Goal: Task Accomplishment & Management: Use online tool/utility

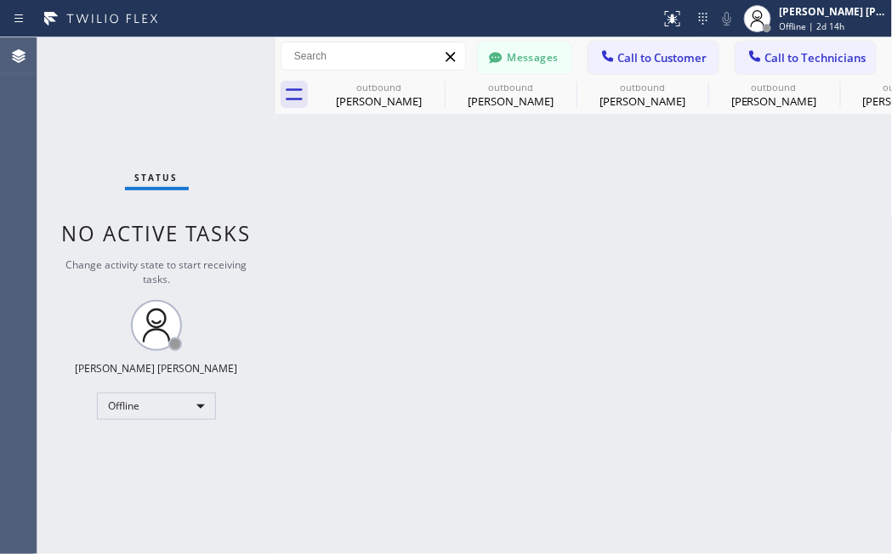
drag, startPoint x: 275, startPoint y: 462, endPoint x: 265, endPoint y: 388, distance: 74.7
click at [275, 462] on div at bounding box center [275, 295] width 0 height 517
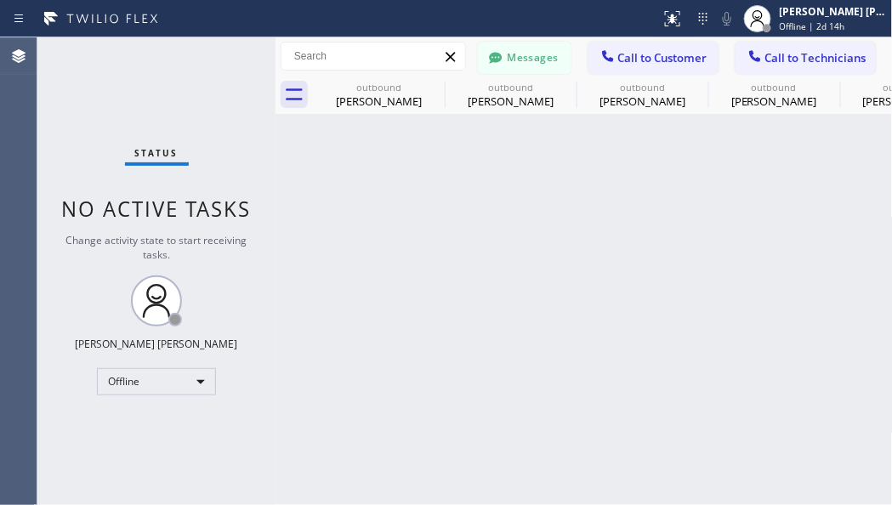
click at [368, 406] on div "Back to Dashboard Change Sender ID Customers Technicians Select a contact Outbo…" at bounding box center [583, 271] width 617 height 468
click at [194, 375] on div "Offline" at bounding box center [156, 381] width 119 height 27
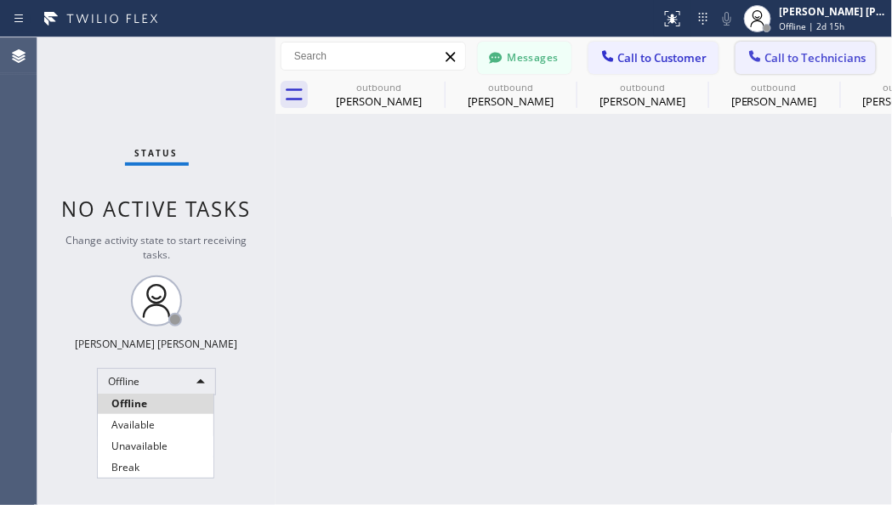
drag, startPoint x: 129, startPoint y: 424, endPoint x: 848, endPoint y: 66, distance: 802.5
click at [129, 425] on li "Available" at bounding box center [156, 425] width 116 height 20
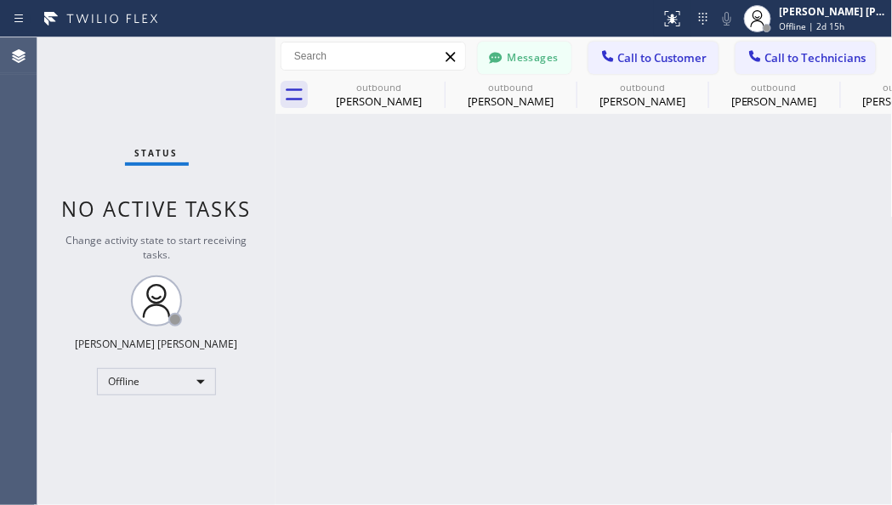
click at [642, 69] on button "Call to Customer" at bounding box center [653, 58] width 130 height 32
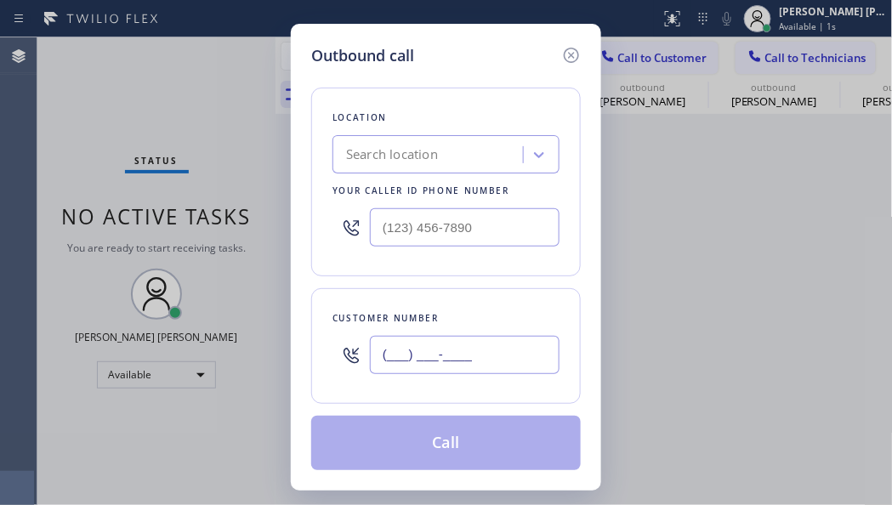
click at [440, 347] on input "(___) ___-____" at bounding box center [465, 355] width 190 height 38
paste input "562) 225-2783"
type input "[PHONE_NUMBER]"
click at [106, 154] on div "Outbound call Location Search location Your caller id phone number Customer num…" at bounding box center [446, 252] width 892 height 505
click at [360, 145] on div "Search location" at bounding box center [392, 155] width 92 height 20
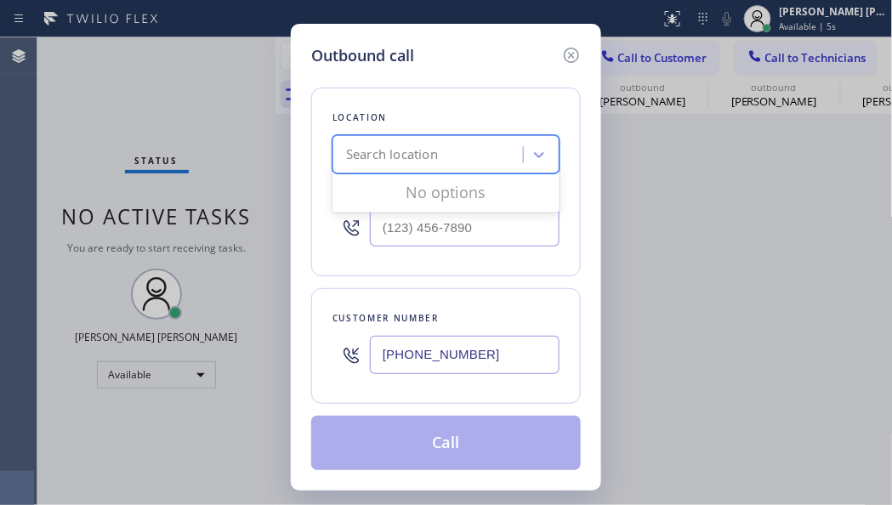
paste input "Zoom Electricians Irvine"
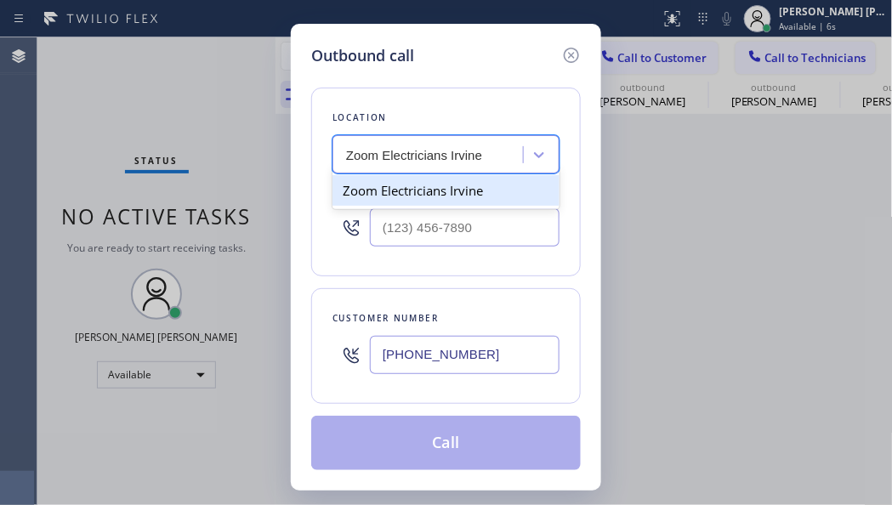
type input "Zoom Electricians Irvine"
type input "(___) ___-____"
click at [428, 214] on input "(___) ___-____" at bounding box center [465, 227] width 190 height 38
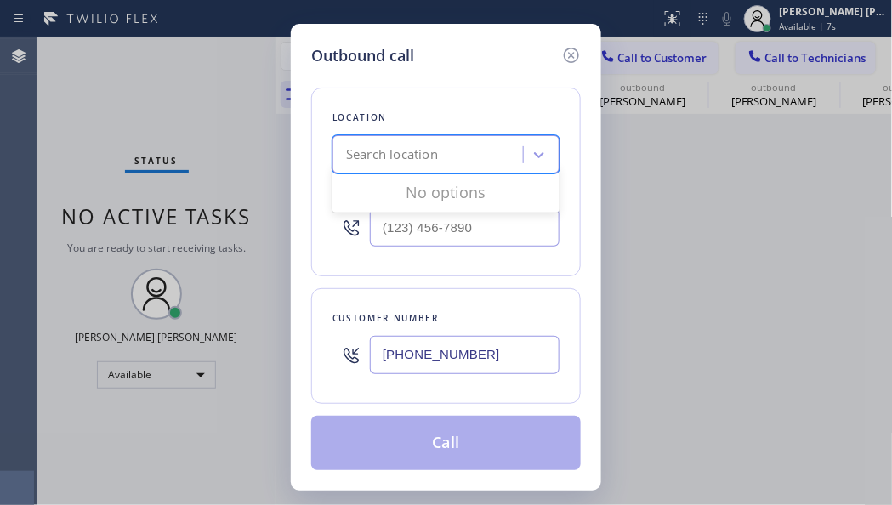
click at [422, 156] on div "Search location" at bounding box center [392, 155] width 92 height 20
paste input "Zoom Electricians Irvine"
type input "Zoom Electricians Irvine"
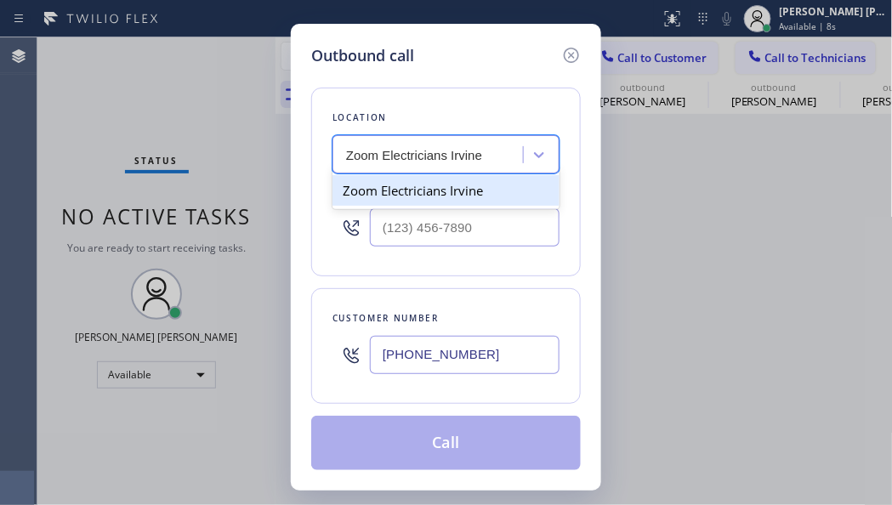
click at [419, 190] on div "Zoom Electricians Irvine" at bounding box center [445, 190] width 227 height 31
type input "[PHONE_NUMBER]"
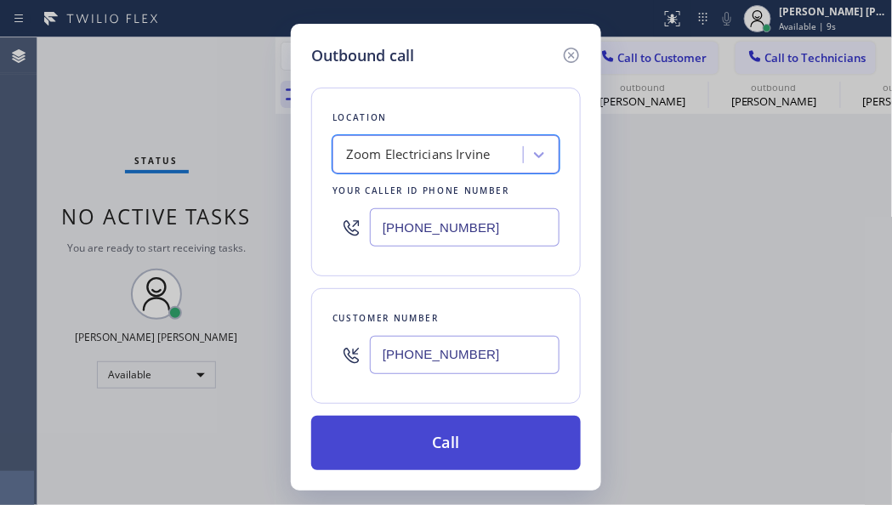
click at [492, 442] on button "Call" at bounding box center [445, 443] width 269 height 54
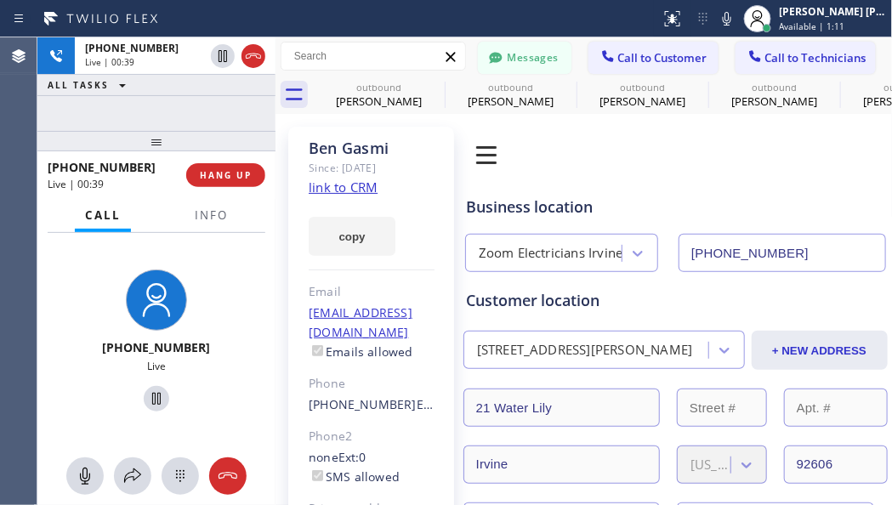
click at [103, 99] on div "[PHONE_NUMBER] Live | 00:39 ALL TASKS ALL TASKS ACTIVE TASKS TASKS IN WRAP UP" at bounding box center [156, 84] width 238 height 94
click at [111, 111] on div "[PHONE_NUMBER] Live | 00:45 ALL TASKS ALL TASKS ACTIVE TASKS TASKS IN WRAP UP" at bounding box center [156, 84] width 238 height 94
click at [104, 111] on div "[PHONE_NUMBER] Live | 00:59 ALL TASKS ALL TASKS ACTIVE TASKS TASKS IN WRAP UP" at bounding box center [156, 84] width 238 height 94
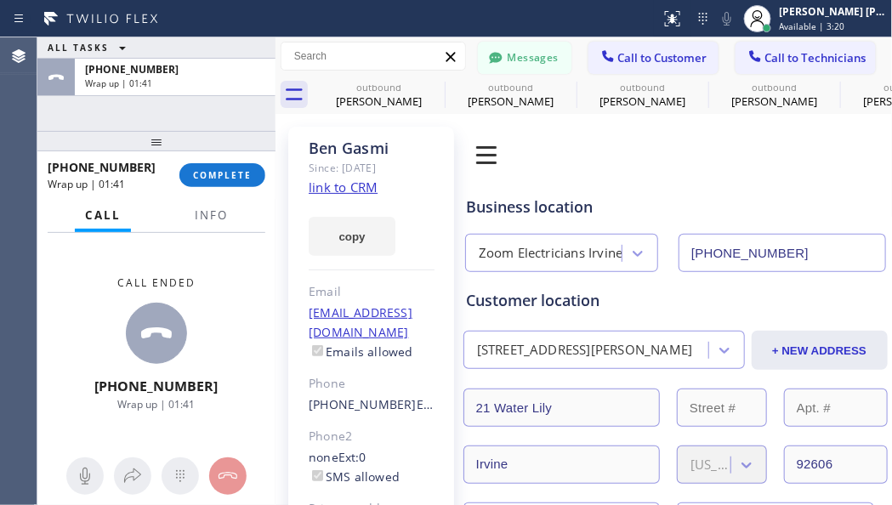
drag, startPoint x: 159, startPoint y: 451, endPoint x: 196, endPoint y: 434, distance: 40.7
click at [159, 451] on div "Call ended [PHONE_NUMBER] Wrap up | 01:41" at bounding box center [156, 343] width 238 height 221
click at [207, 179] on span "COMPLETE" at bounding box center [222, 175] width 59 height 12
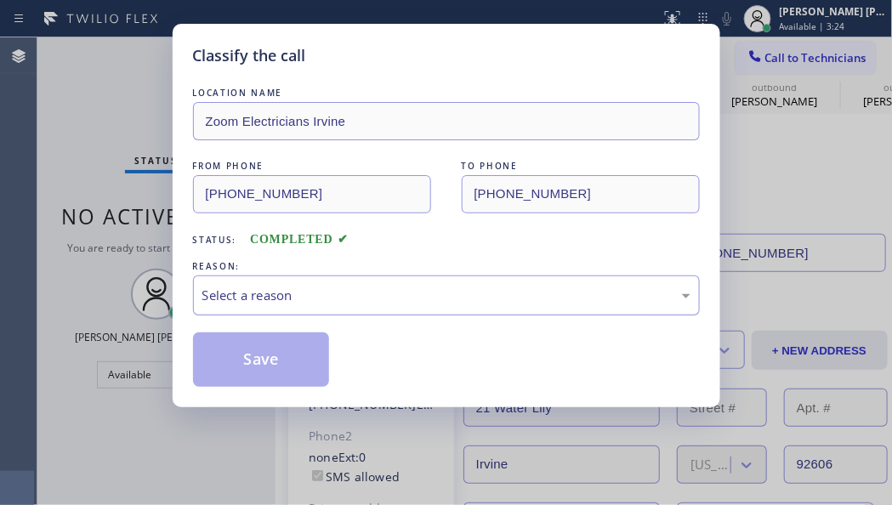
click at [269, 276] on div "Select a reason" at bounding box center [446, 295] width 507 height 40
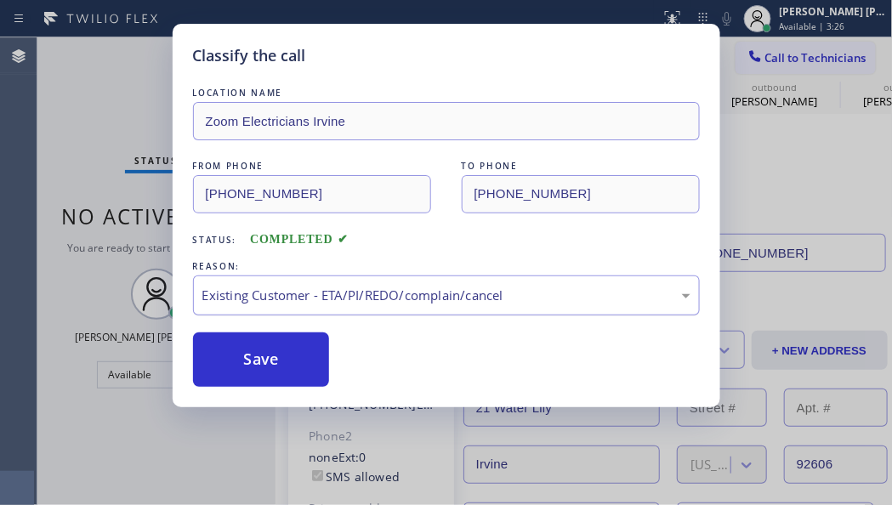
drag, startPoint x: 250, startPoint y: 348, endPoint x: 295, endPoint y: 304, distance: 62.5
click at [253, 344] on button "Save" at bounding box center [261, 359] width 137 height 54
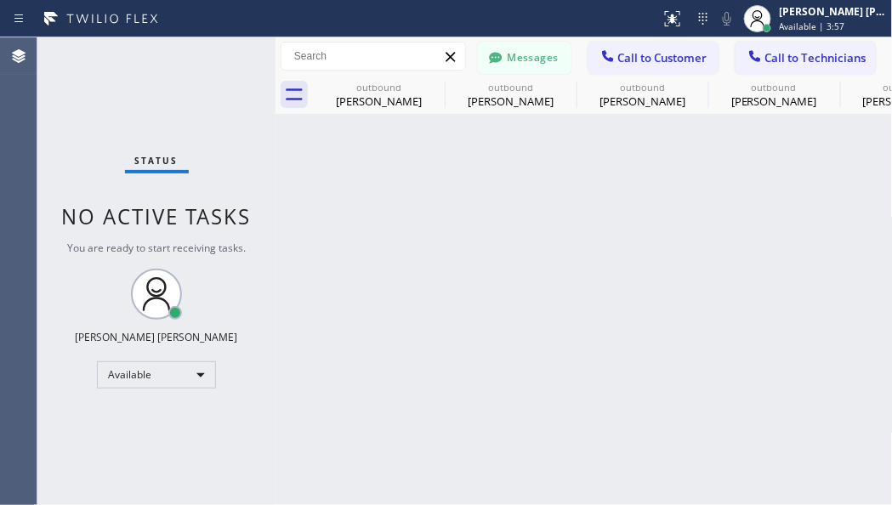
click at [562, 372] on div "Back to Dashboard Change Sender ID Customers Technicians PY [PERSON_NAME] [DATE…" at bounding box center [583, 271] width 617 height 468
drag, startPoint x: 559, startPoint y: 464, endPoint x: 395, endPoint y: 349, distance: 200.7
click at [559, 464] on div "Back to Dashboard Change Sender ID Customers Technicians PY [PERSON_NAME] [DATE…" at bounding box center [583, 271] width 617 height 468
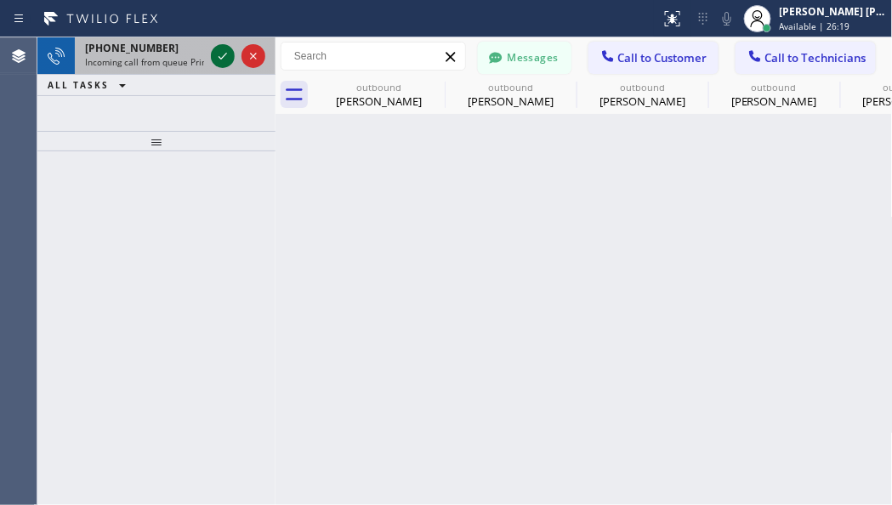
click at [218, 53] on icon at bounding box center [223, 56] width 20 height 20
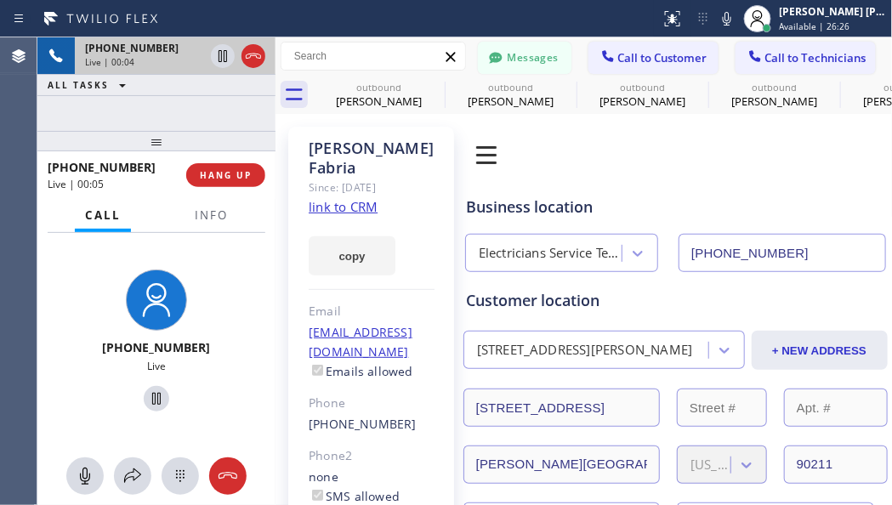
click at [328, 198] on link "link to CRM" at bounding box center [343, 206] width 69 height 17
click at [121, 113] on div "[PHONE_NUMBER] Live | 00:16 ALL TASKS ALL TASKS ACTIVE TASKS TASKS IN WRAP UP" at bounding box center [156, 84] width 238 height 94
click at [91, 408] on div at bounding box center [156, 399] width 131 height 35
drag, startPoint x: 249, startPoint y: 389, endPoint x: 291, endPoint y: 344, distance: 61.4
click at [249, 389] on div "[PHONE_NUMBER] Live" at bounding box center [156, 343] width 238 height 221
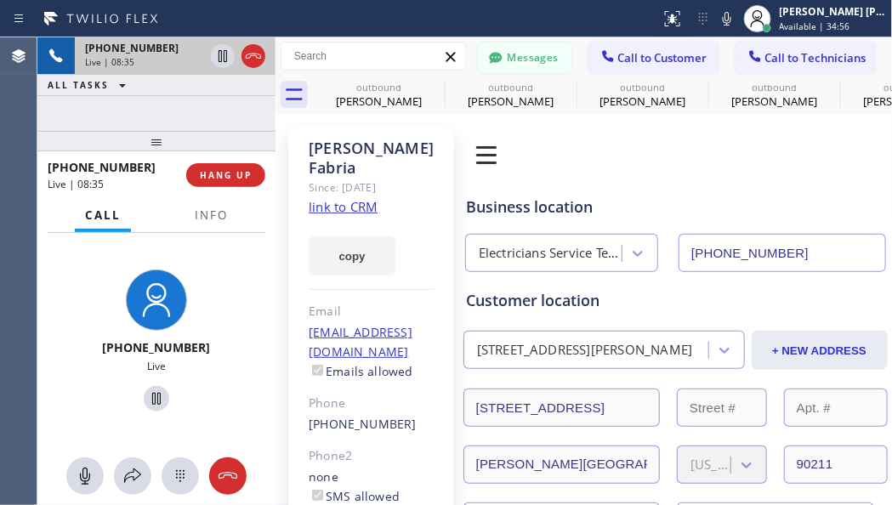
click at [64, 387] on div "[PHONE_NUMBER] Live" at bounding box center [156, 343] width 238 height 221
drag, startPoint x: 215, startPoint y: 402, endPoint x: 30, endPoint y: 19, distance: 425.8
click at [216, 397] on div "[PHONE_NUMBER] Live" at bounding box center [156, 343] width 145 height 161
drag, startPoint x: 150, startPoint y: 171, endPoint x: 60, endPoint y: 168, distance: 90.1
click at [60, 168] on div "[PHONE_NUMBER]" at bounding box center [111, 167] width 127 height 16
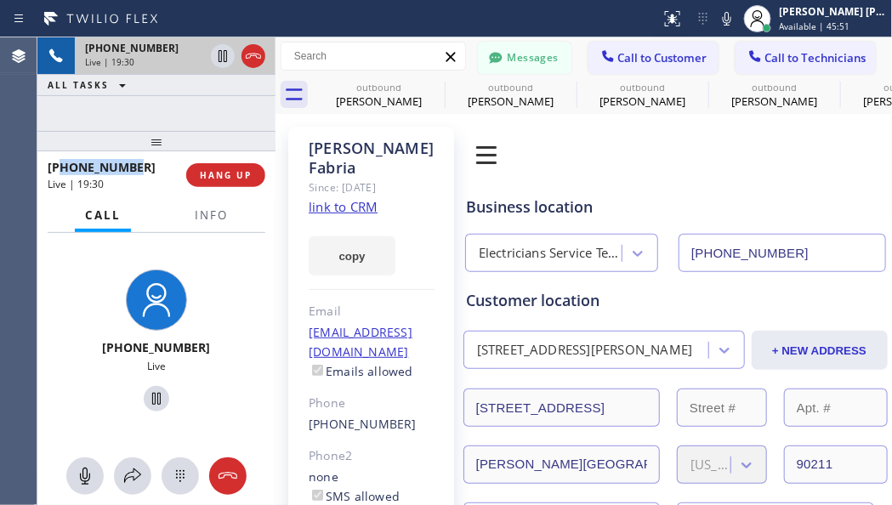
copy span "3109036820"
click at [150, 109] on div "[PHONE_NUMBER] Live | 26:27 ALL TASKS ALL TASKS ACTIVE TASKS TASKS IN WRAP UP" at bounding box center [156, 84] width 238 height 94
click at [219, 179] on span "HANG UP" at bounding box center [226, 175] width 52 height 12
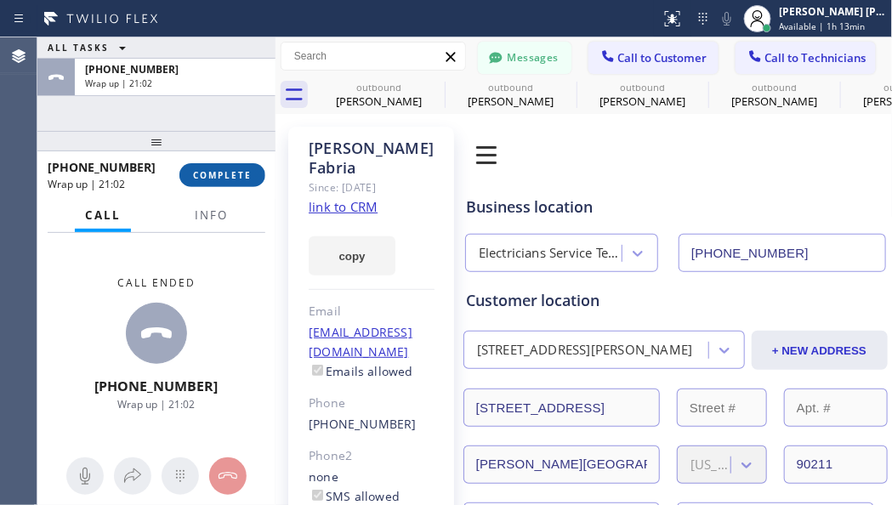
click at [252, 179] on button "COMPLETE" at bounding box center [222, 175] width 86 height 24
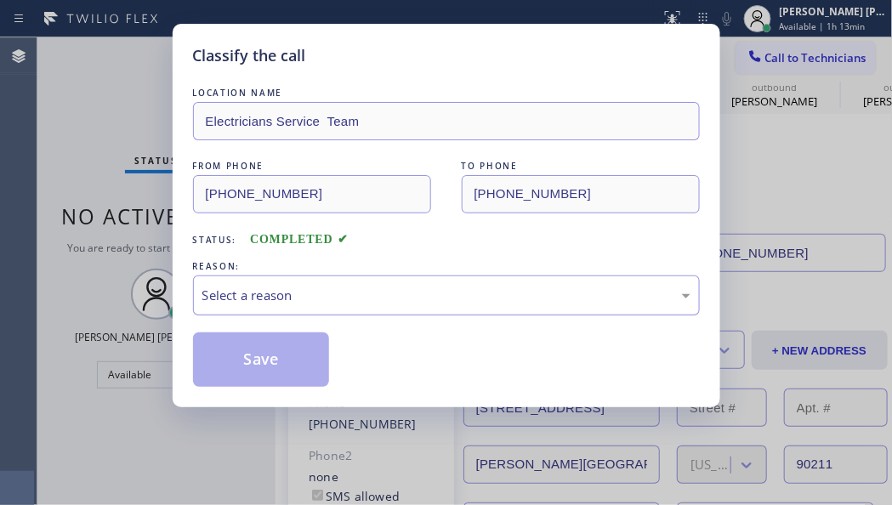
click at [359, 300] on div "Select a reason" at bounding box center [446, 296] width 488 height 20
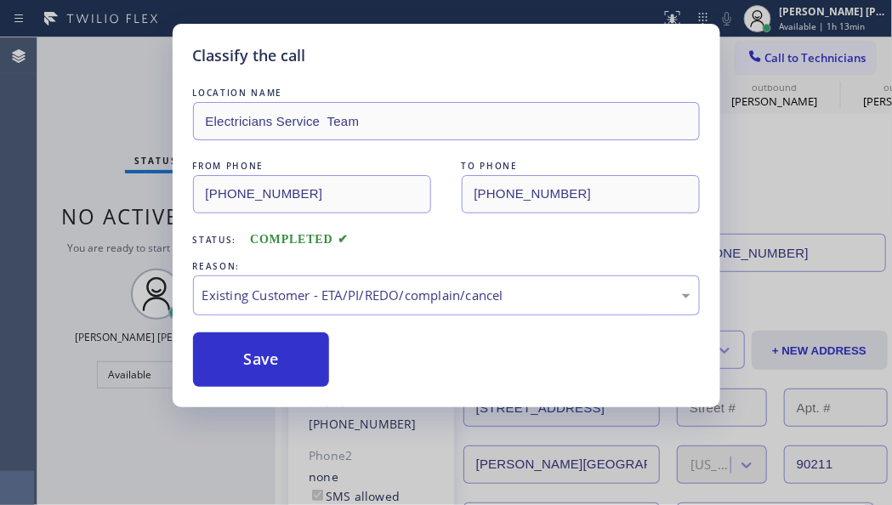
drag, startPoint x: 333, startPoint y: 391, endPoint x: 325, endPoint y: 393, distance: 8.7
click at [302, 343] on button "Save" at bounding box center [261, 359] width 137 height 54
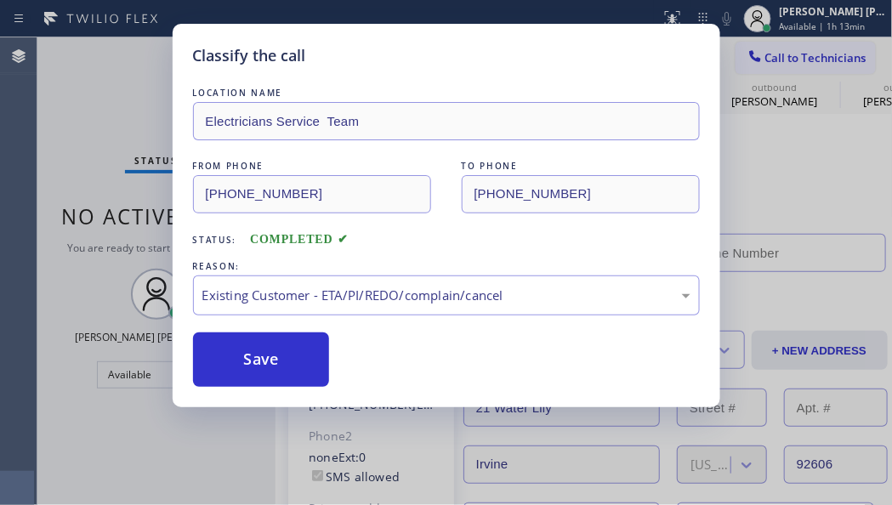
type input "[PHONE_NUMBER]"
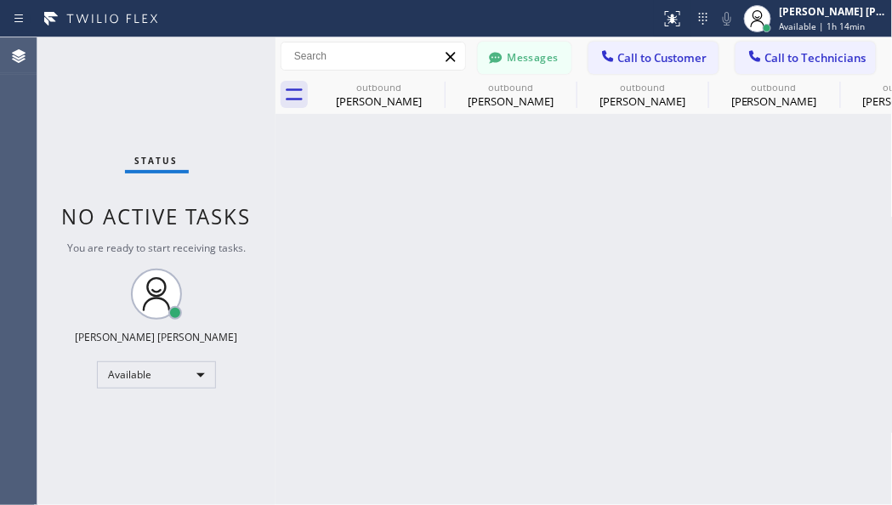
click at [275, 405] on div at bounding box center [275, 271] width 0 height 468
click at [659, 51] on span "Call to Customer" at bounding box center [662, 57] width 89 height 15
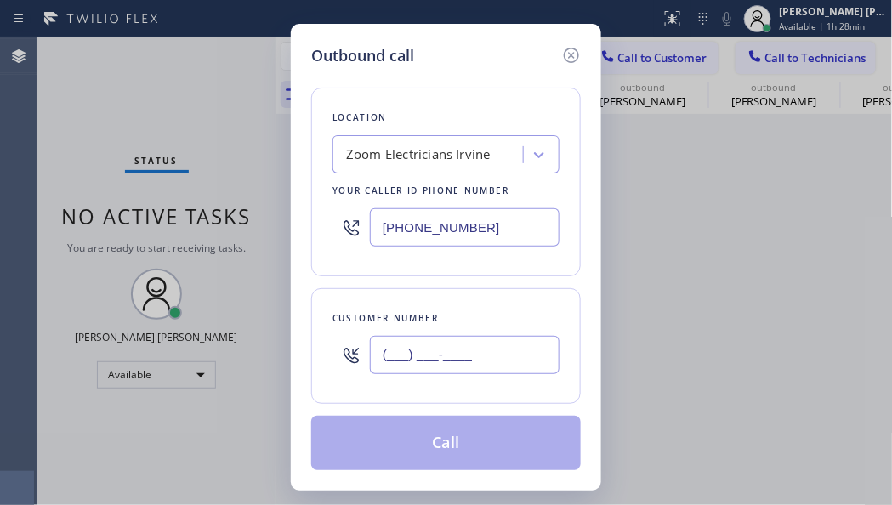
click at [426, 344] on input "(___) ___-____" at bounding box center [465, 355] width 190 height 38
paste input "209) 427-8248"
type input "[PHONE_NUMBER]"
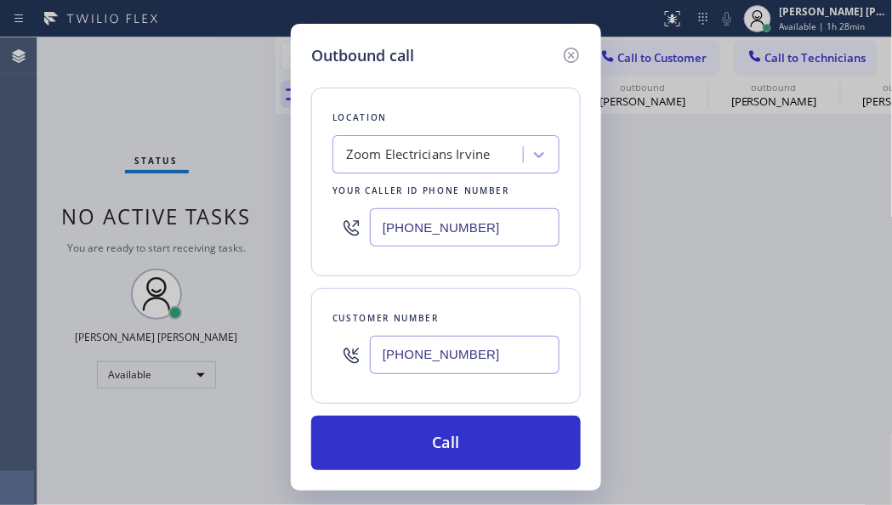
click at [80, 321] on div "Outbound call Location Zoom Electricians [GEOGRAPHIC_DATA] Your caller id phone…" at bounding box center [446, 252] width 892 height 505
click at [404, 179] on div "Location Zoom Electricians [GEOGRAPHIC_DATA] Your caller id phone number [PHONE…" at bounding box center [445, 182] width 269 height 189
click at [417, 156] on div "Zoom Electricians Irvine" at bounding box center [418, 155] width 145 height 20
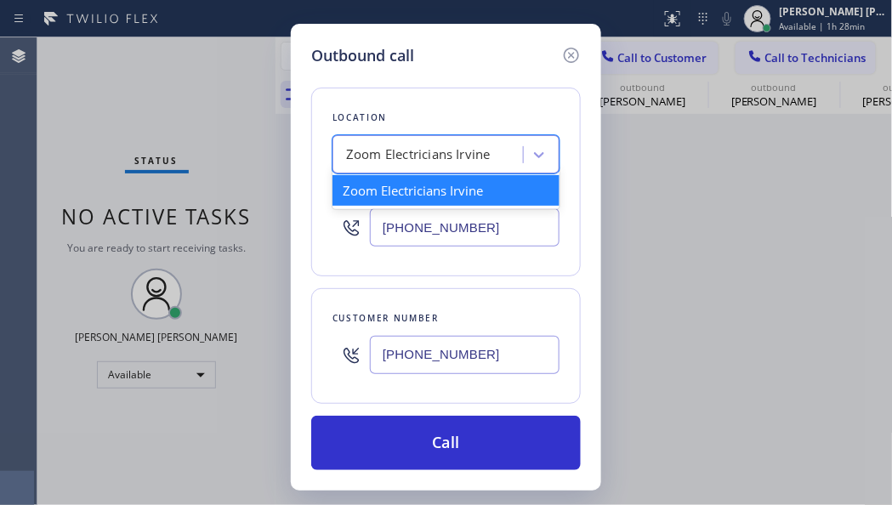
paste input "San [PERSON_NAME] Prompt Electricians [PERSON_NAME]"
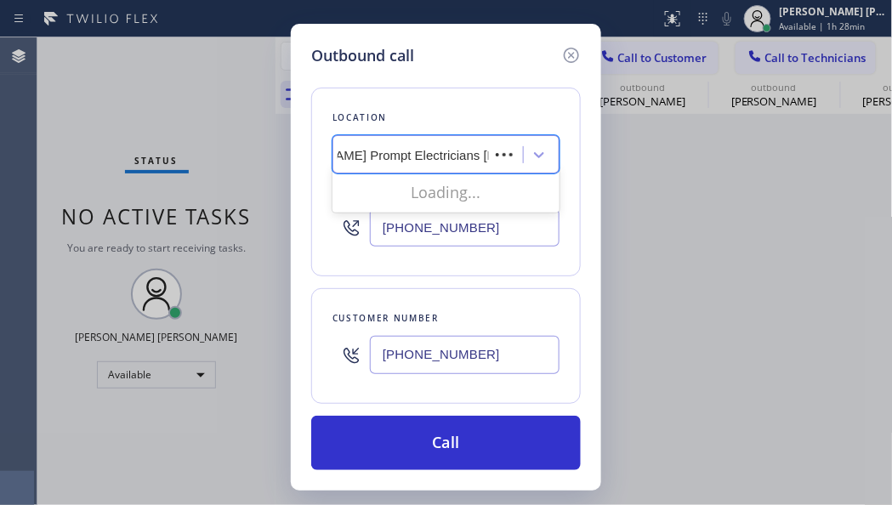
scroll to position [0, 85]
type input "San [PERSON_NAME] Prompt Electricians"
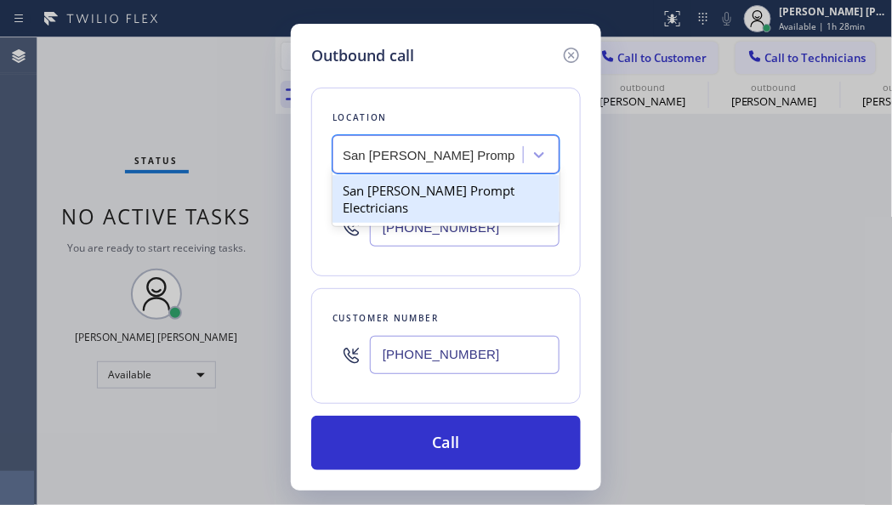
click at [439, 177] on div "San [PERSON_NAME] Prompt Electricians" at bounding box center [445, 199] width 227 height 48
type input "[PHONE_NUMBER]"
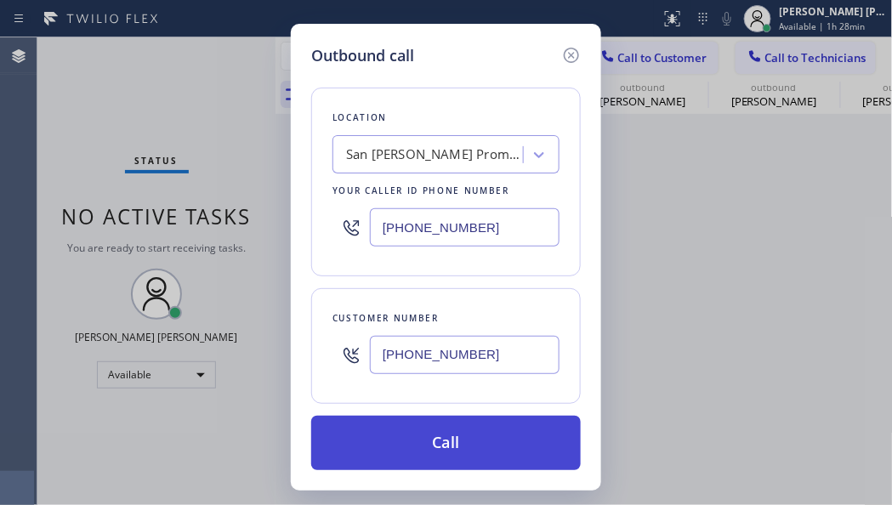
click at [394, 441] on button "Call" at bounding box center [445, 443] width 269 height 54
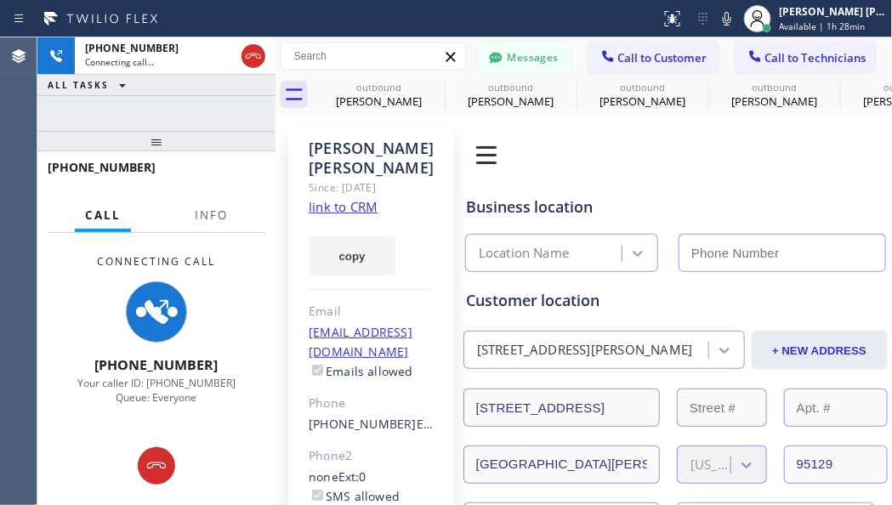
type input "[PHONE_NUMBER]"
